Goal: Task Accomplishment & Management: Complete application form

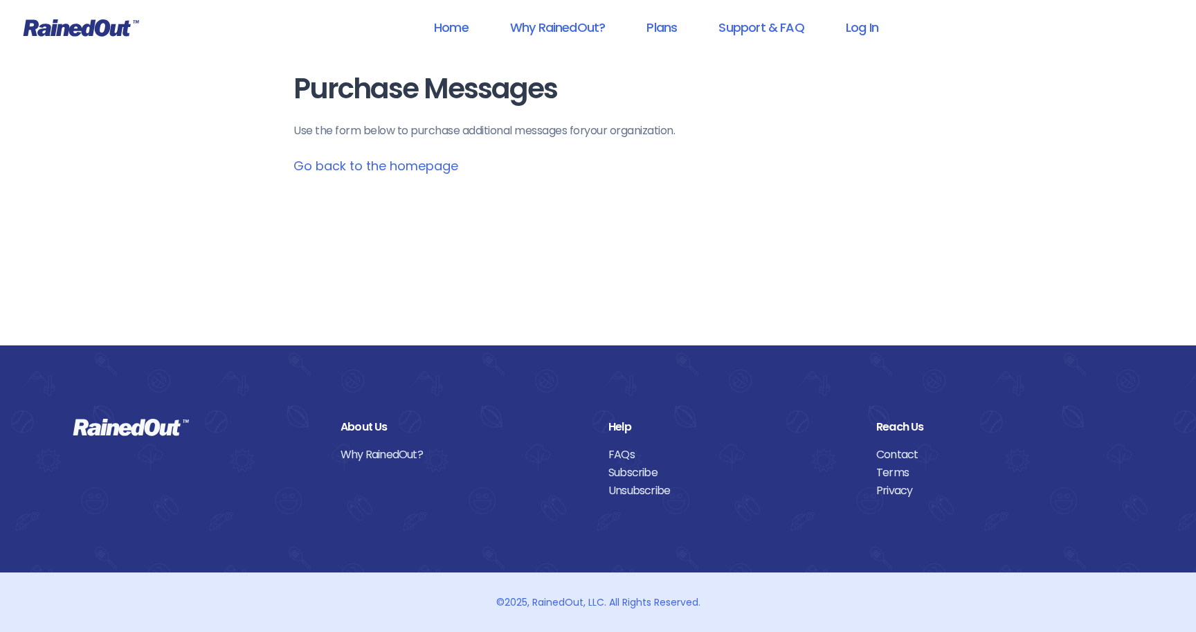
click at [357, 167] on link "Go back to the homepage" at bounding box center [376, 165] width 165 height 17
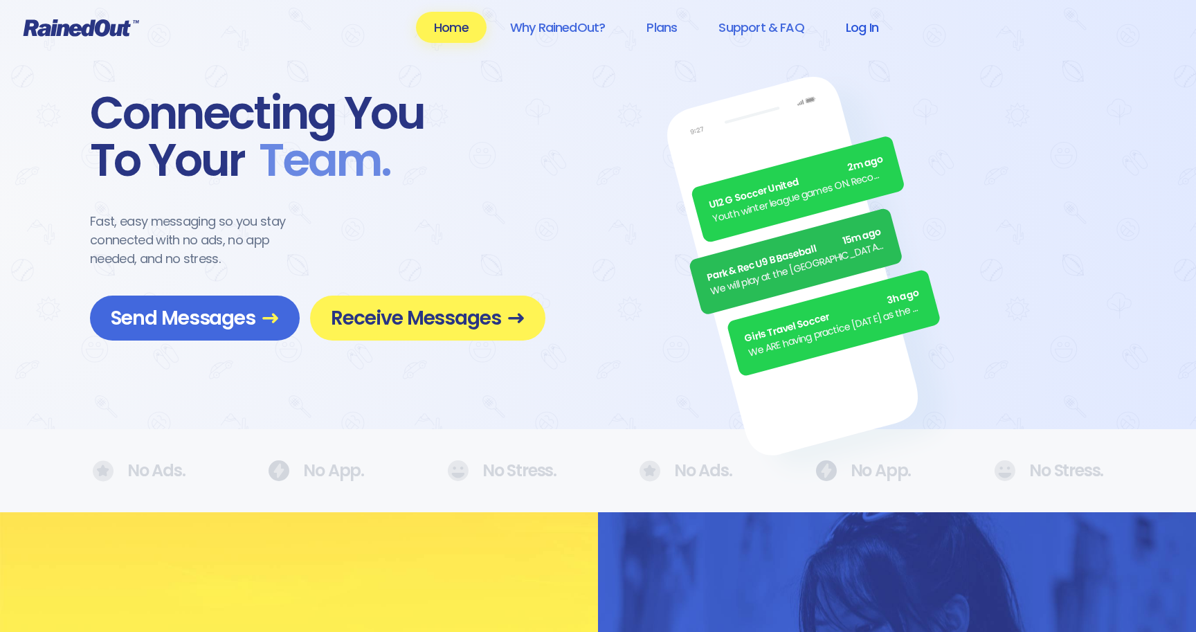
click at [883, 28] on link "Log In" at bounding box center [862, 27] width 69 height 31
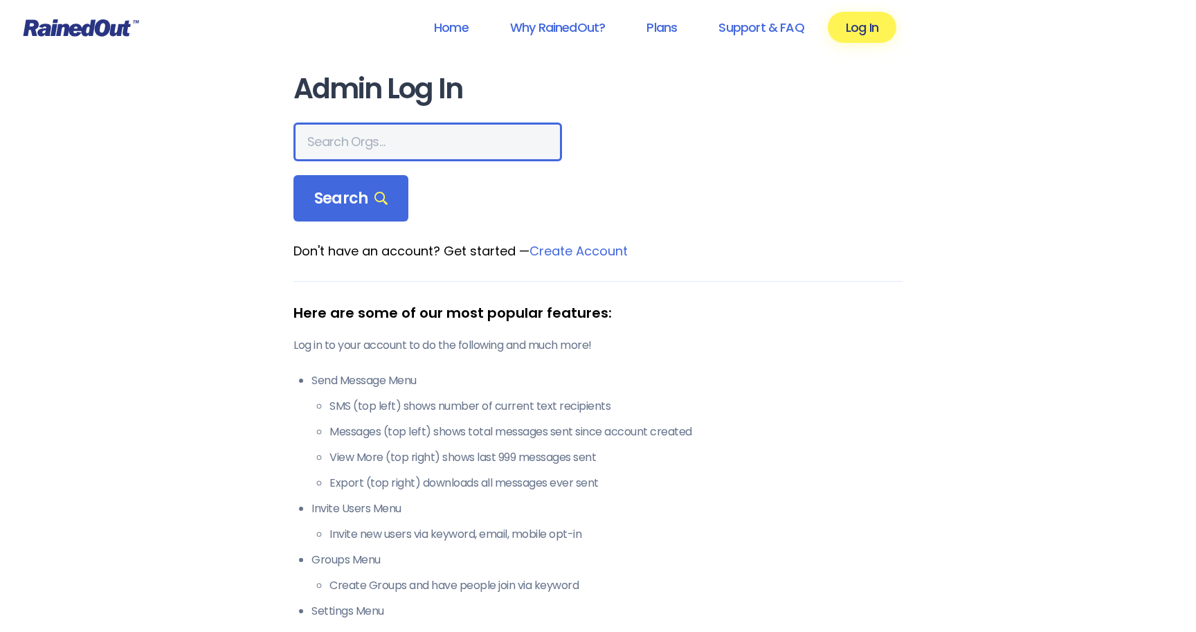
click at [350, 123] on input "text" at bounding box center [428, 142] width 269 height 39
type input "greater toledo inline"
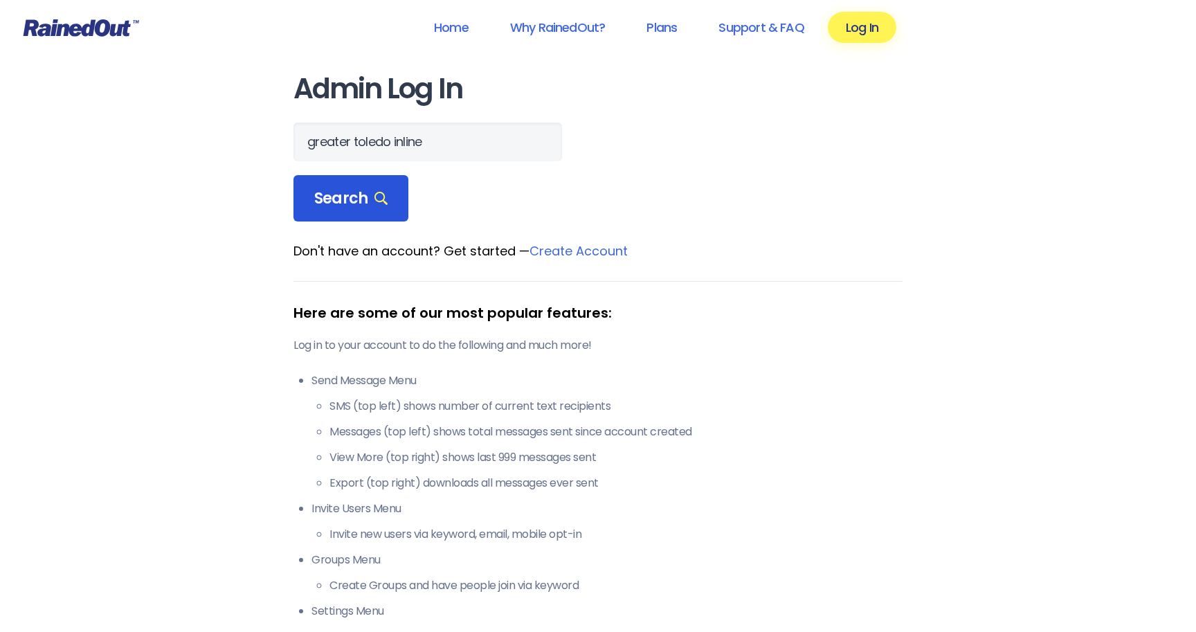
click at [334, 199] on span "Search" at bounding box center [350, 198] width 73 height 19
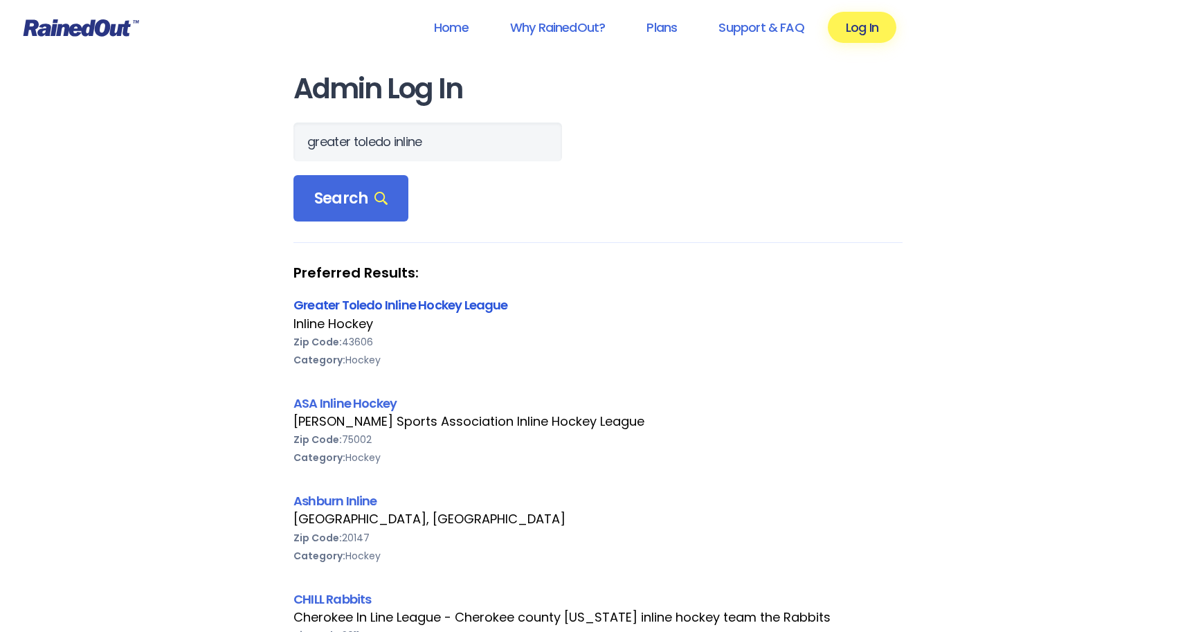
click at [352, 303] on link "Greater Toledo Inline Hockey League" at bounding box center [401, 304] width 215 height 17
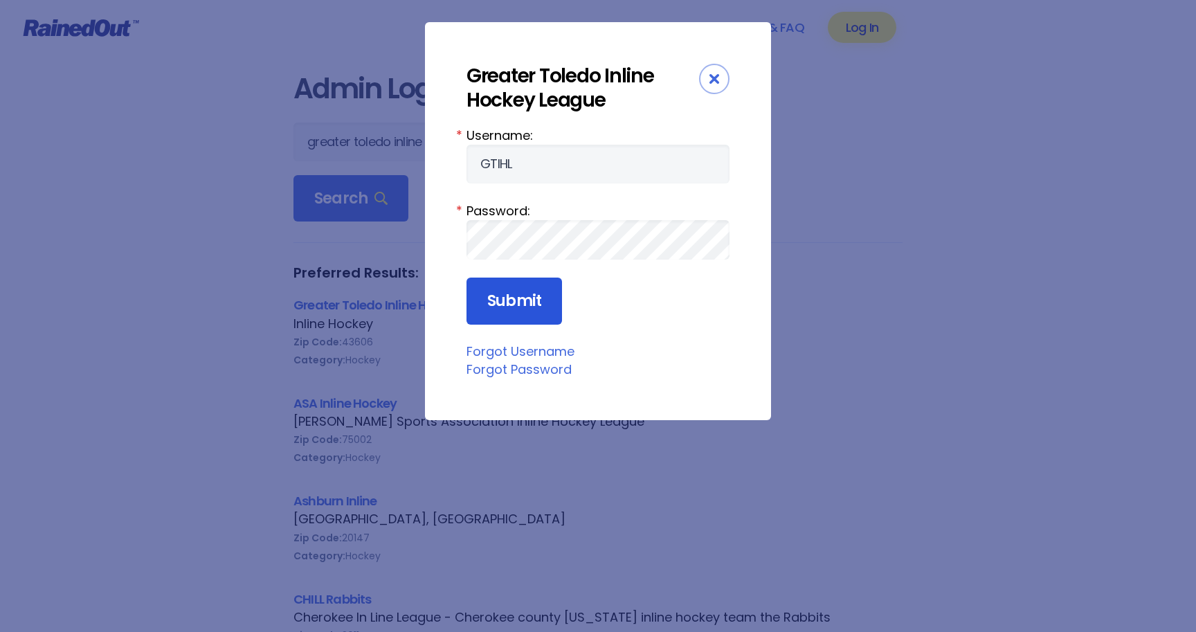
click at [517, 291] on input "Submit" at bounding box center [515, 301] width 96 height 47
